Goal: Task Accomplishment & Management: Use online tool/utility

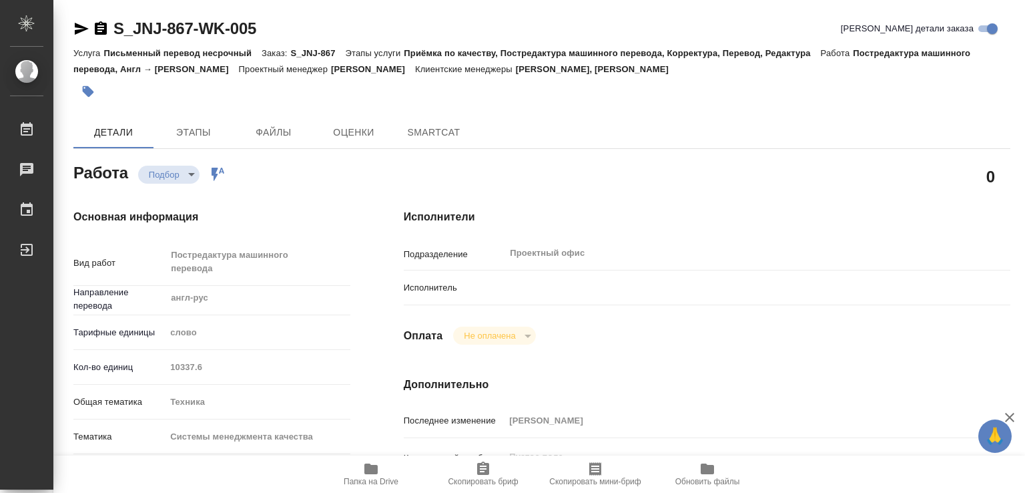
type textarea "x"
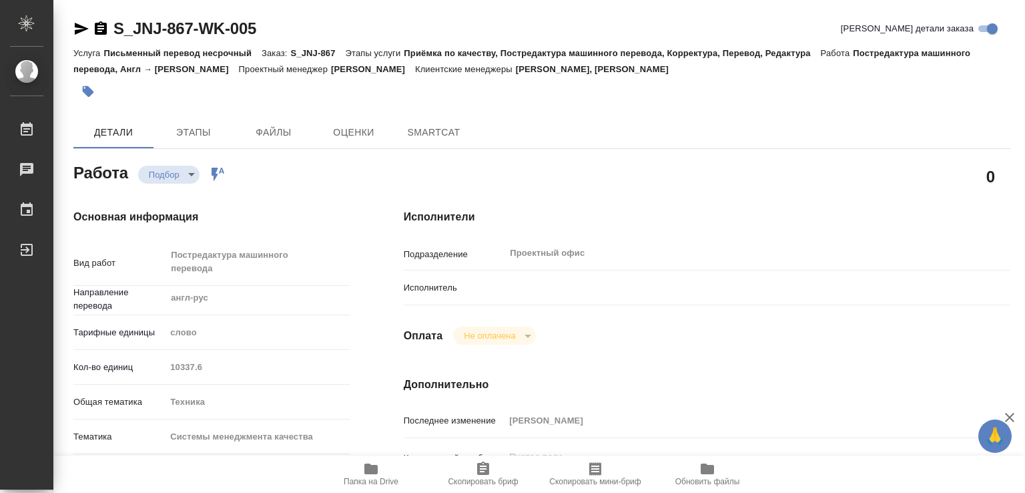
type textarea "x"
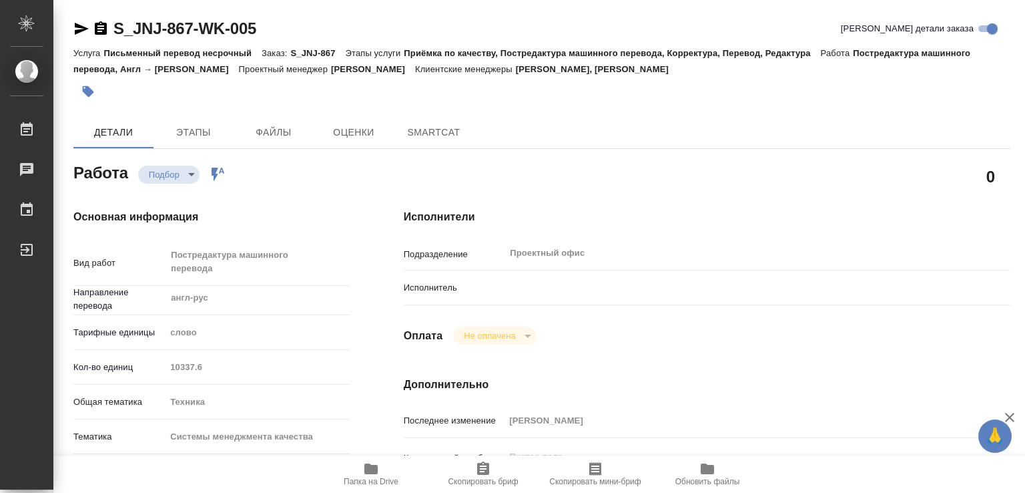
type textarea "x"
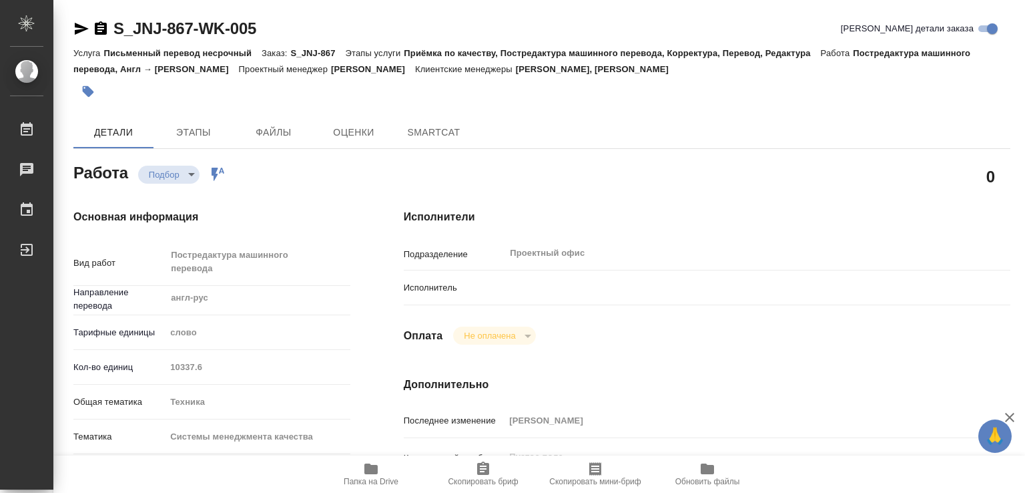
type textarea "x"
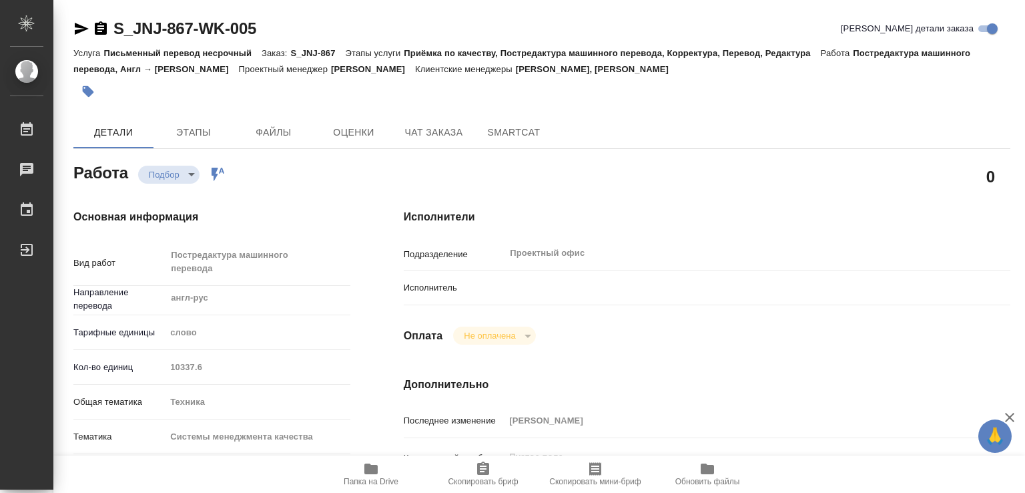
type textarea "x"
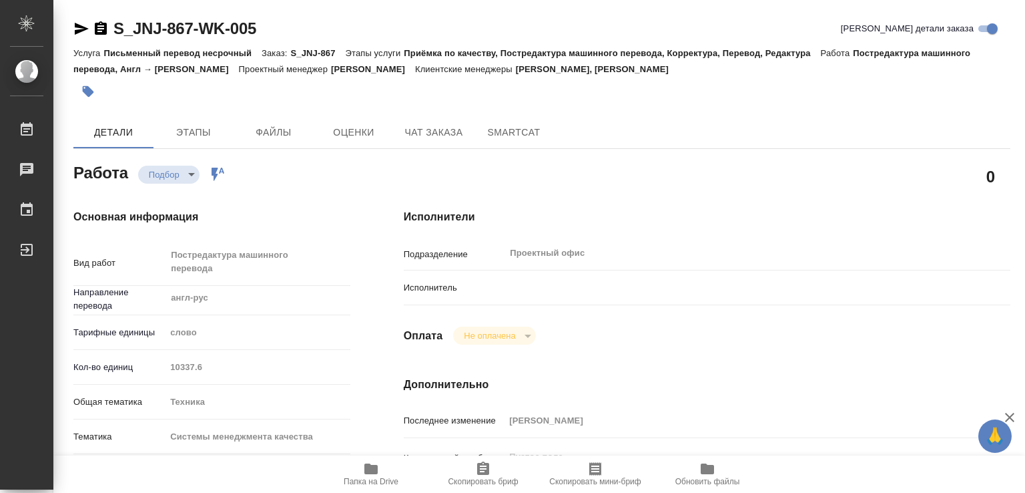
type textarea "x"
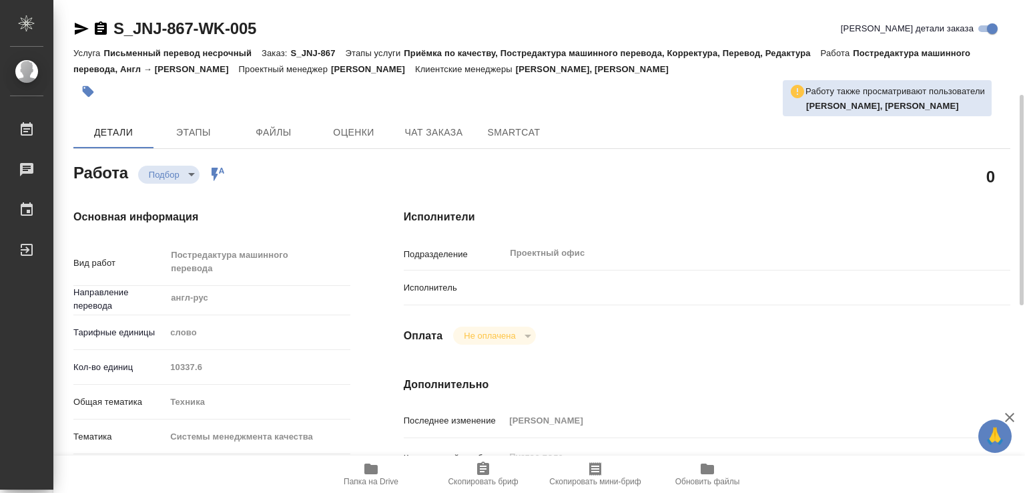
scroll to position [67, 0]
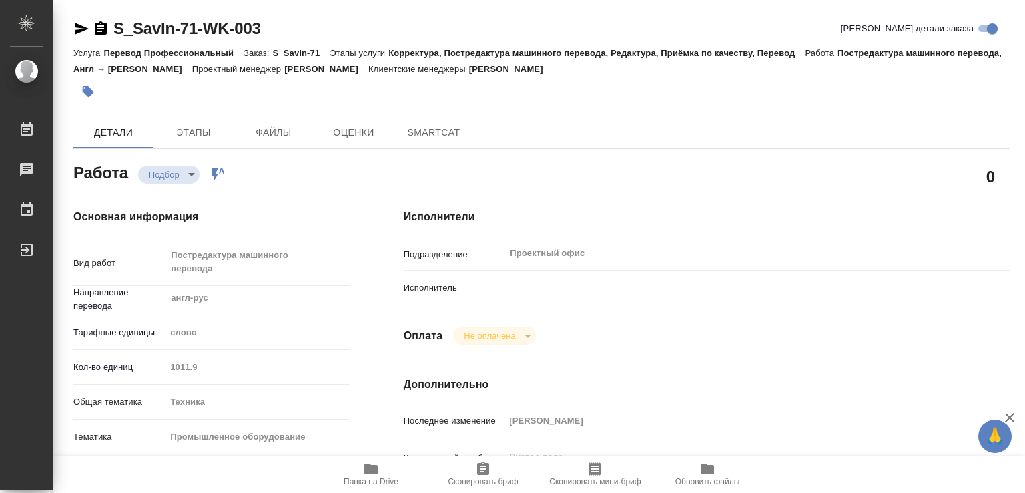
type textarea "x"
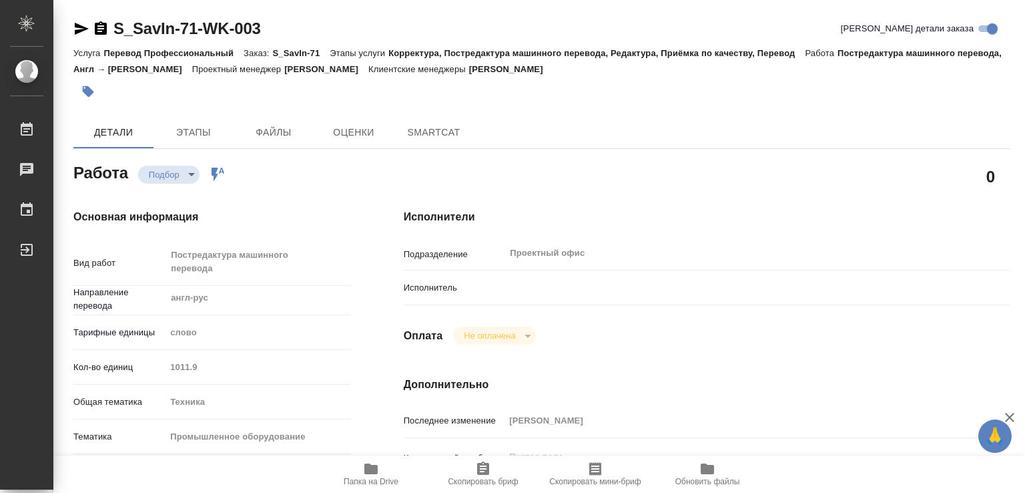
type textarea "x"
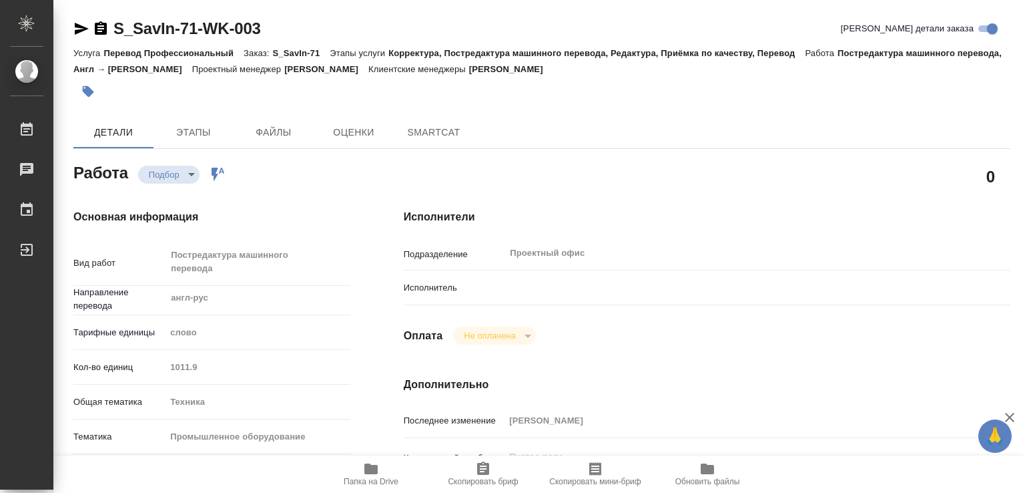
type textarea "x"
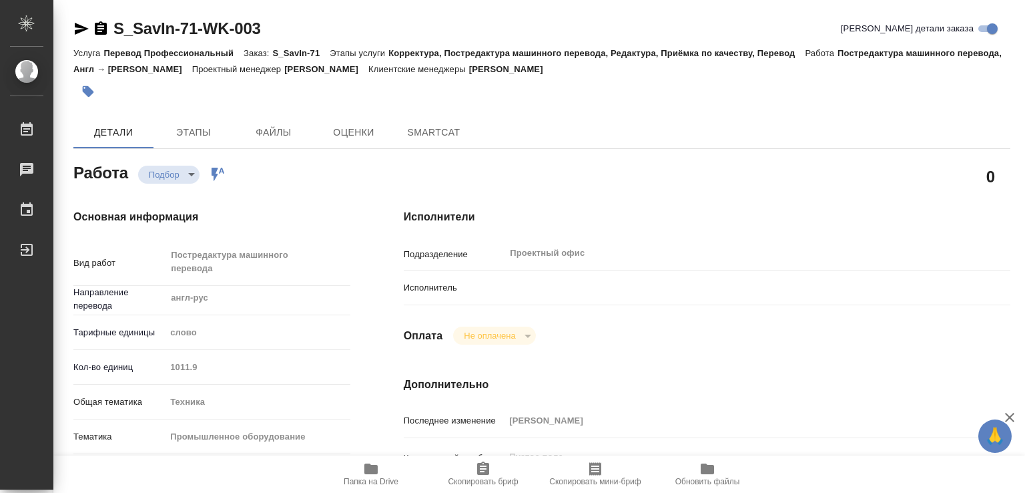
type textarea "x"
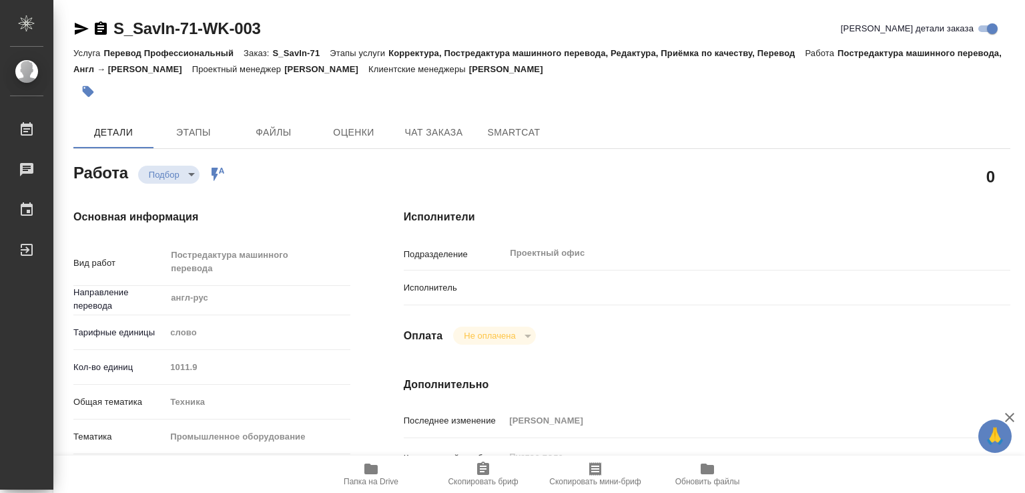
type textarea "x"
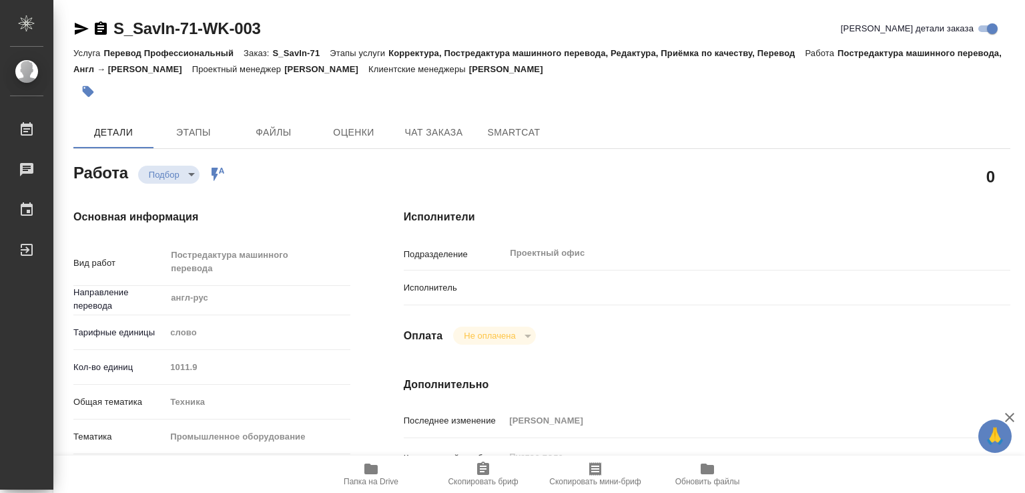
type textarea "x"
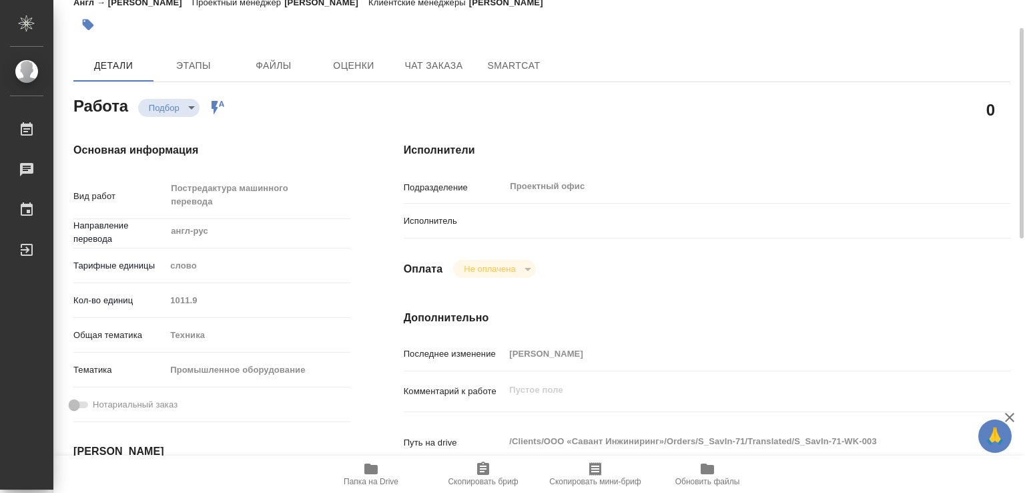
scroll to position [134, 0]
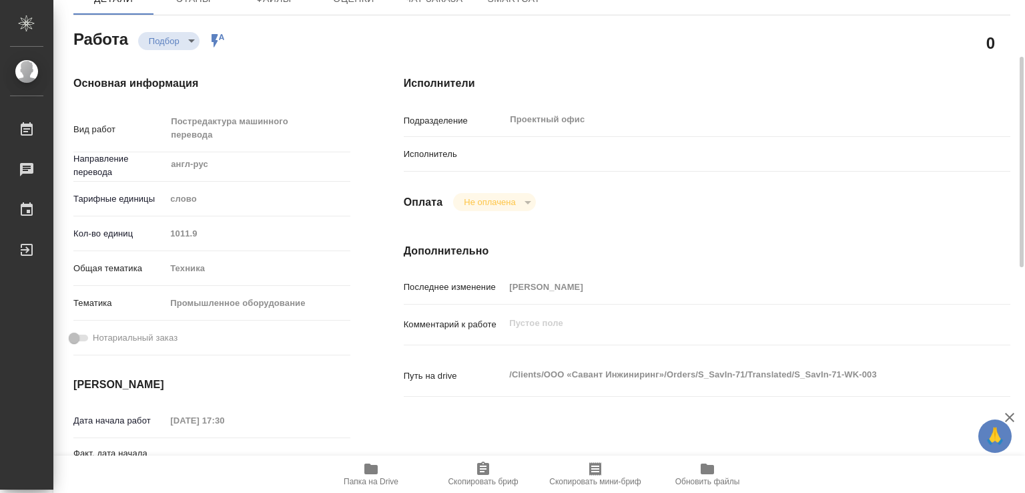
click at [487, 201] on button "Не оплачена" at bounding box center [489, 201] width 59 height 11
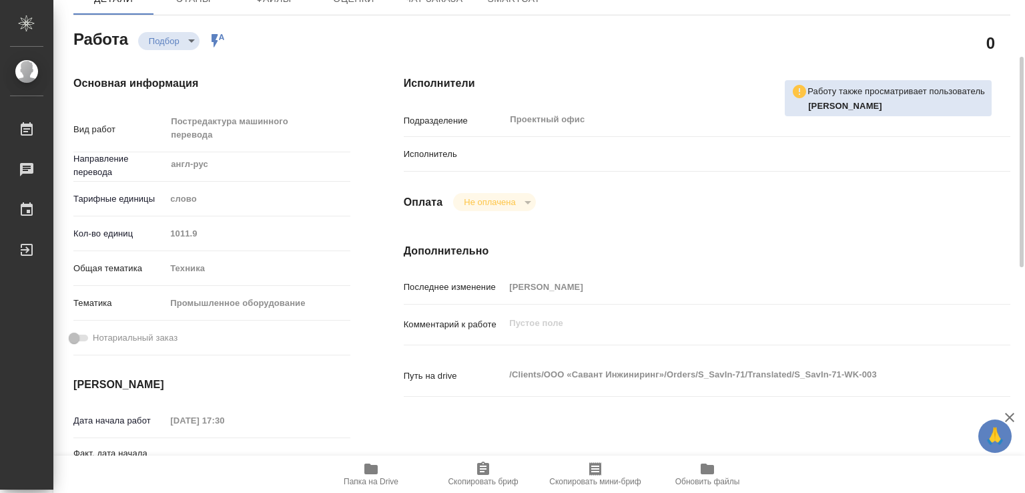
click at [509, 147] on div at bounding box center [732, 153] width 455 height 23
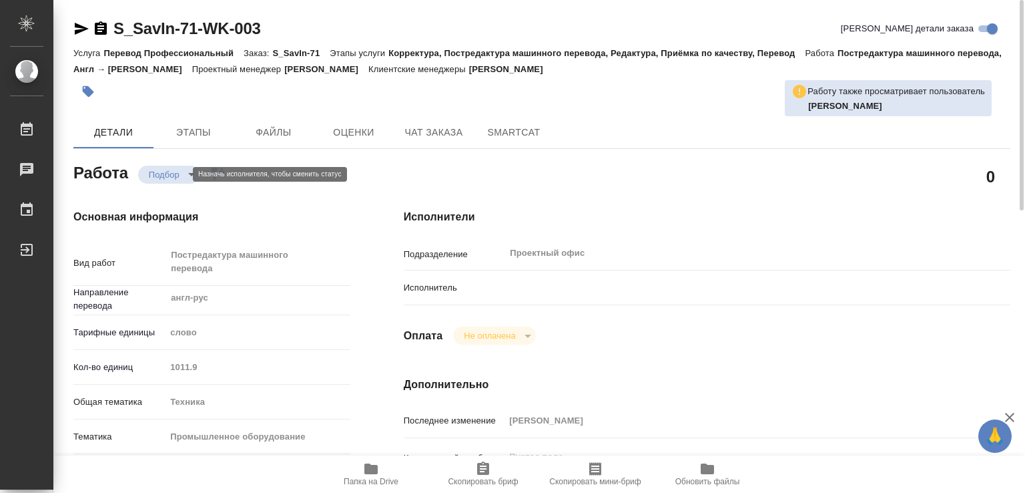
click at [174, 172] on body "🙏 .cls-1 fill:#fff; AWATERA Lozitskaia Mariia Работы 0 Чаты График Выйти S_SavI…" at bounding box center [512, 246] width 1025 height 493
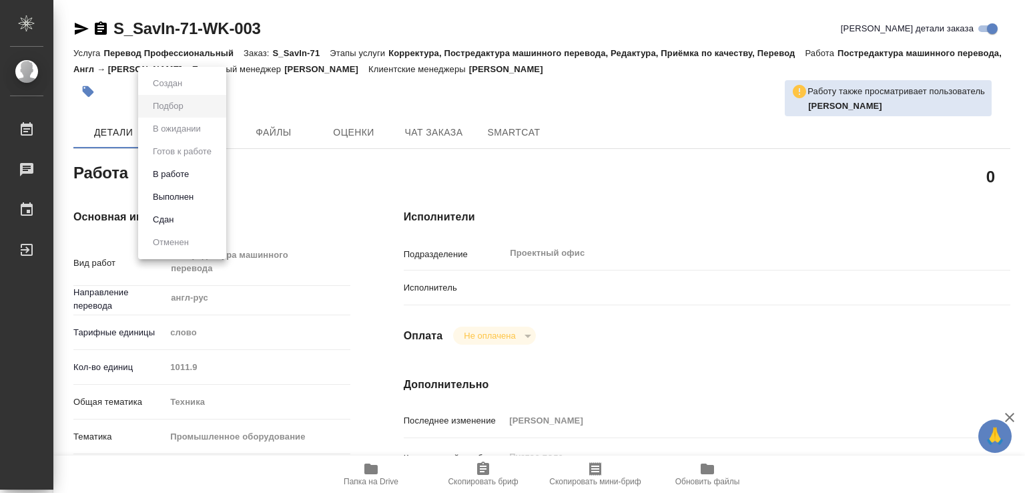
click at [303, 179] on div at bounding box center [512, 246] width 1025 height 493
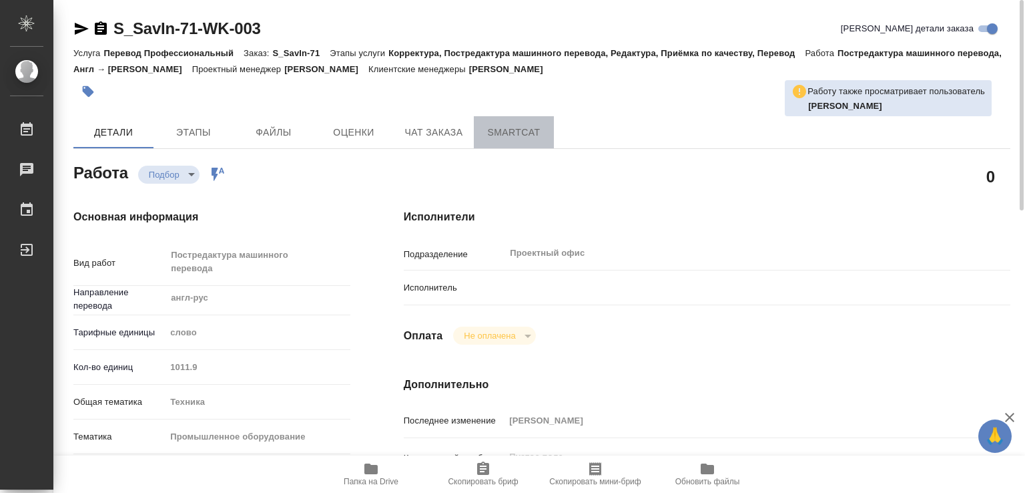
click at [515, 121] on button "SmartCat" at bounding box center [514, 132] width 80 height 32
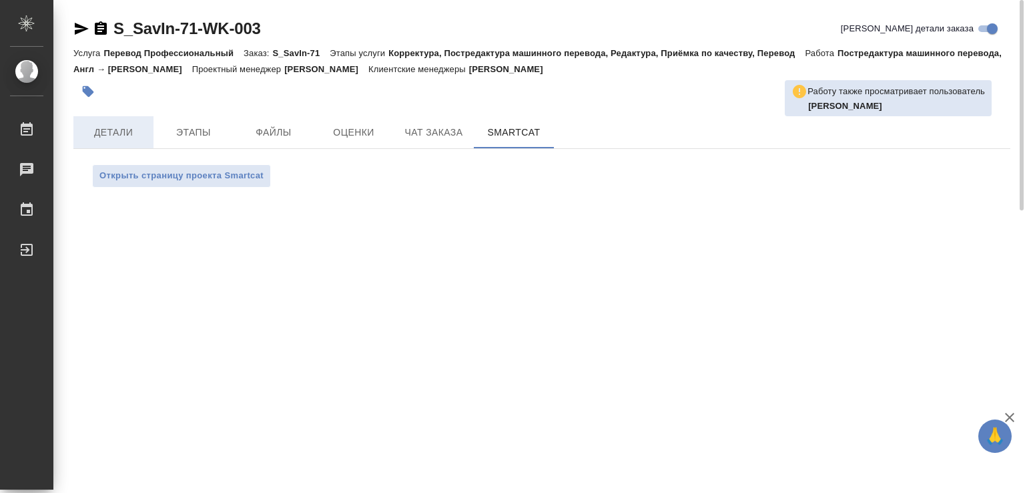
click at [85, 127] on span "Детали" at bounding box center [113, 132] width 64 height 17
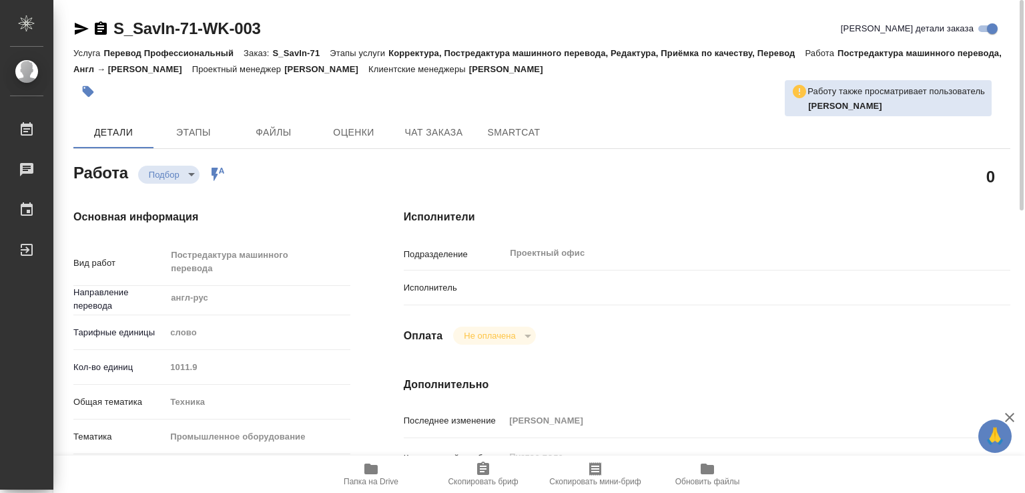
click at [215, 170] on icon at bounding box center [218, 174] width 13 height 13
click at [532, 319] on div "Исполнители Подразделение Проектный офис ​ Исполнитель Оплата Не оплачена notPa…" at bounding box center [707, 473] width 660 height 583
click at [489, 294] on div "Исполнитель" at bounding box center [707, 287] width 607 height 23
click at [481, 324] on div "Исполнители Подразделение Проектный офис ​ Исполнитель Оплата Не оплачена notPa…" at bounding box center [707, 473] width 660 height 583
